Goal: Check status

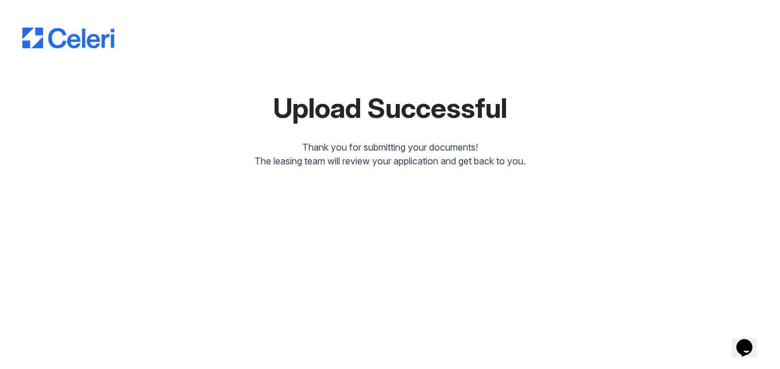
click at [391, 150] on div "Thank you for submitting your documents!" at bounding box center [389, 147] width 735 height 14
click at [751, 351] on button "Opens Chat This icon Opens the chat window." at bounding box center [749, 340] width 34 height 34
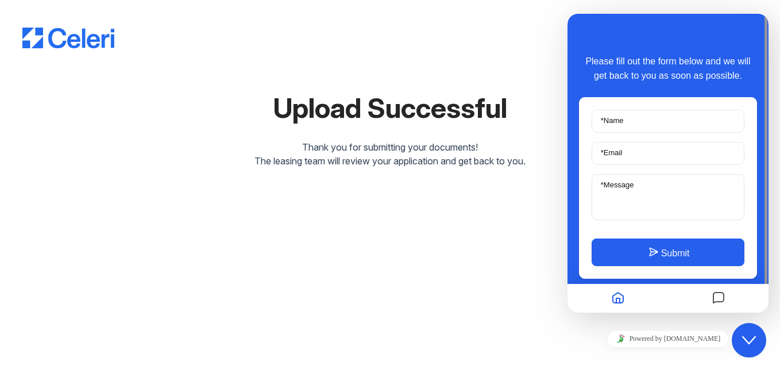
click at [395, 242] on div "Upload Successful Thank you for submitting your documents! The leasing team wil…" at bounding box center [390, 184] width 780 height 369
